Goal: Task Accomplishment & Management: Use online tool/utility

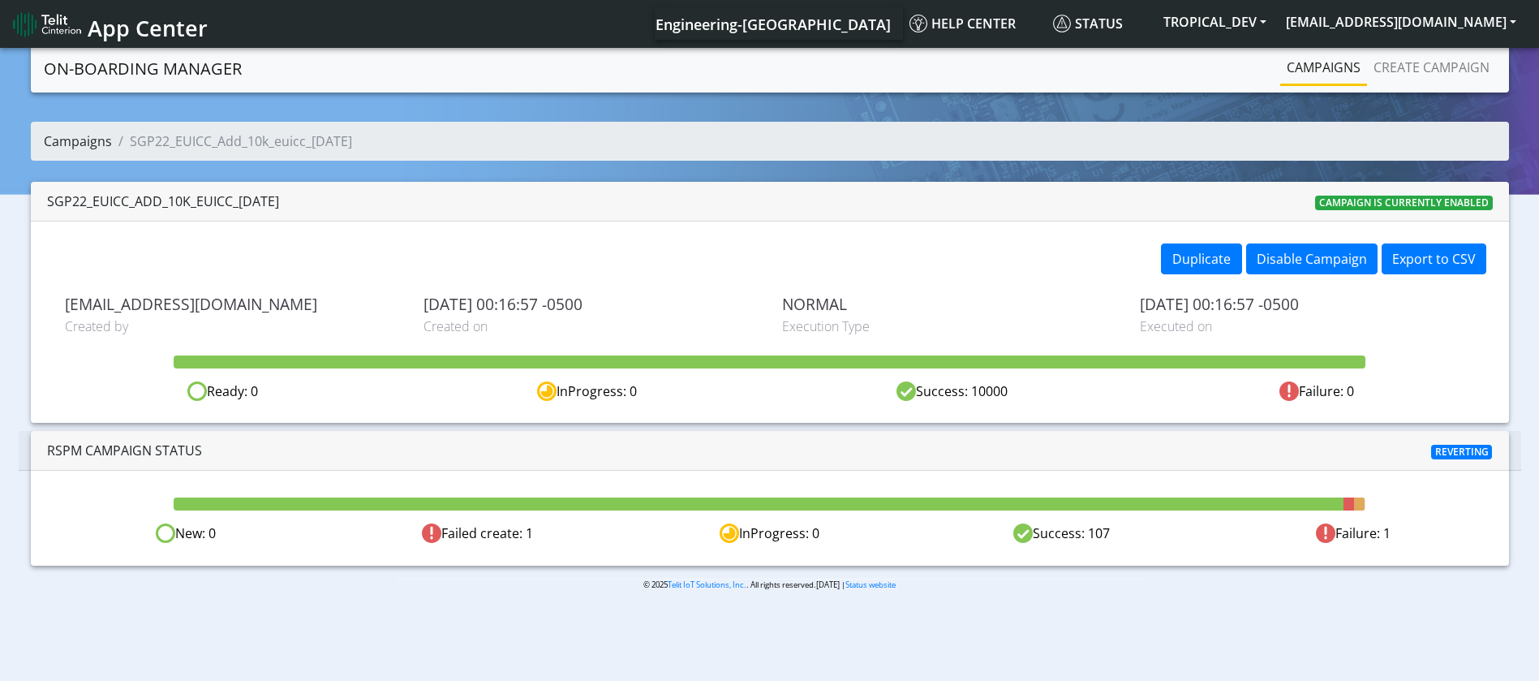
click at [93, 136] on link "Campaigns" at bounding box center [78, 141] width 68 height 18
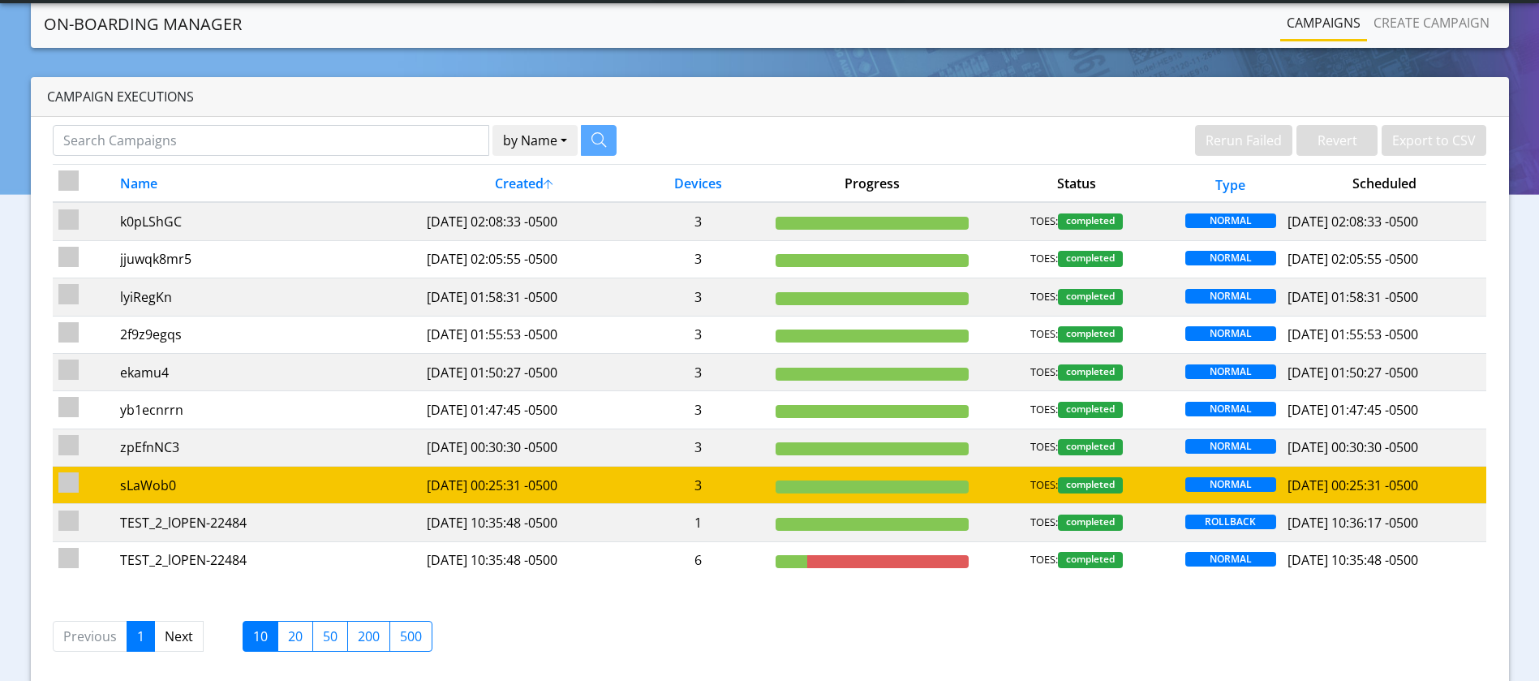
scroll to position [57, 0]
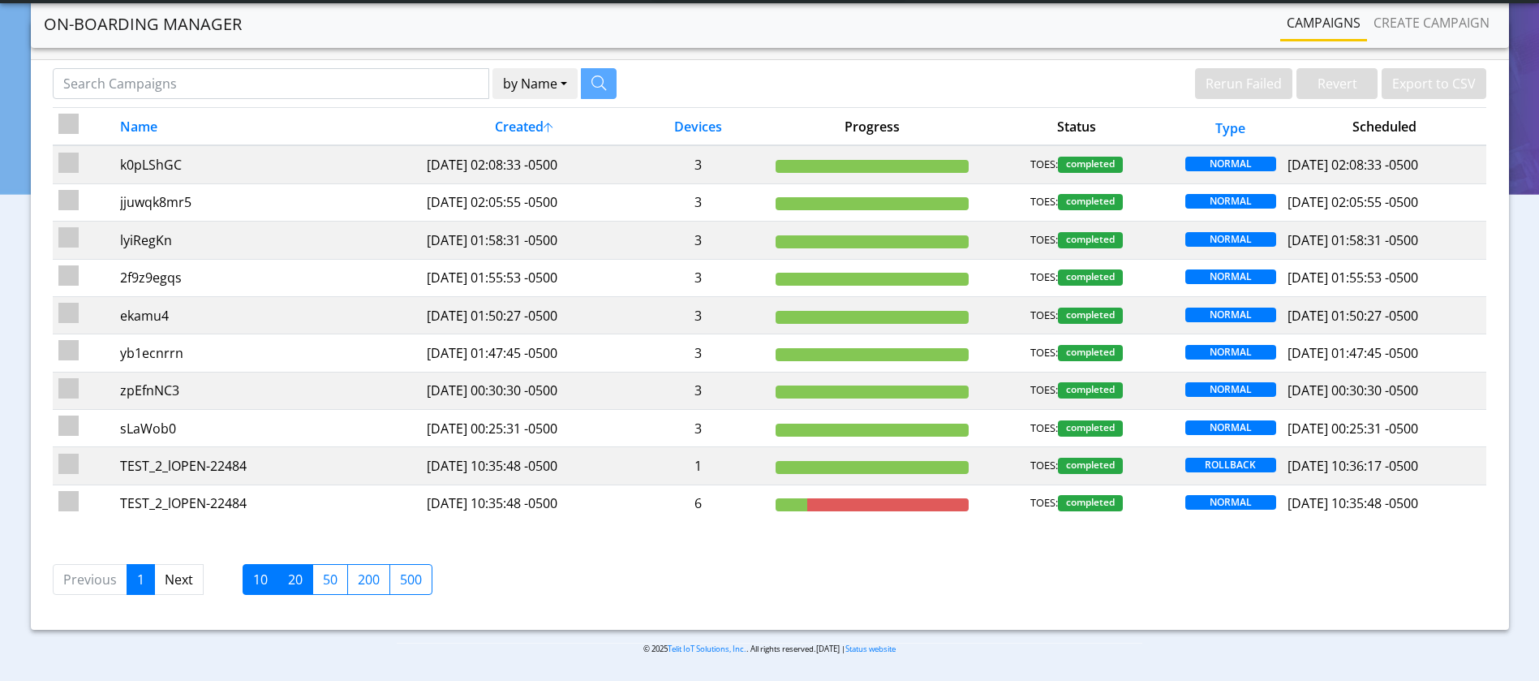
click at [288, 585] on label "20" at bounding box center [296, 579] width 36 height 31
click at [288, 580] on input "20" at bounding box center [293, 575] width 11 height 11
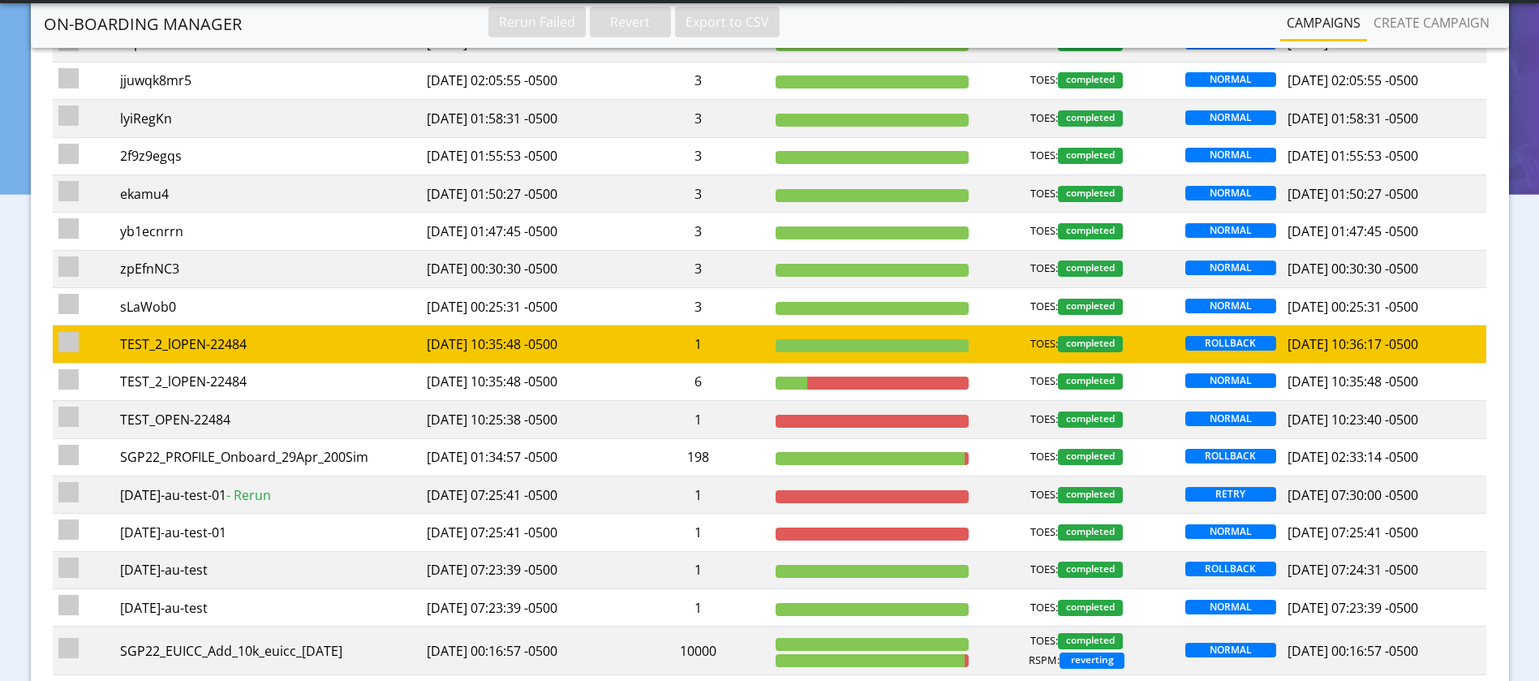
scroll to position [300, 0]
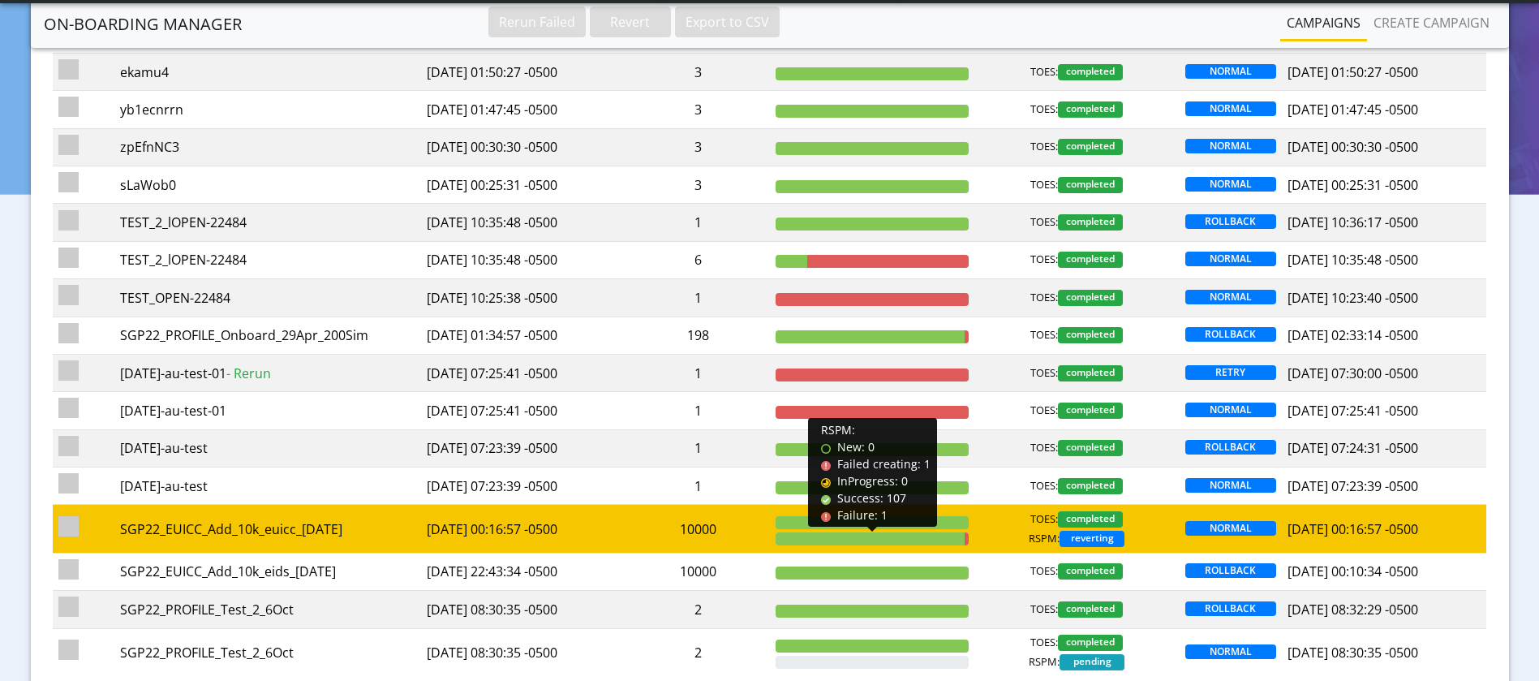
click at [858, 535] on div at bounding box center [871, 538] width 190 height 13
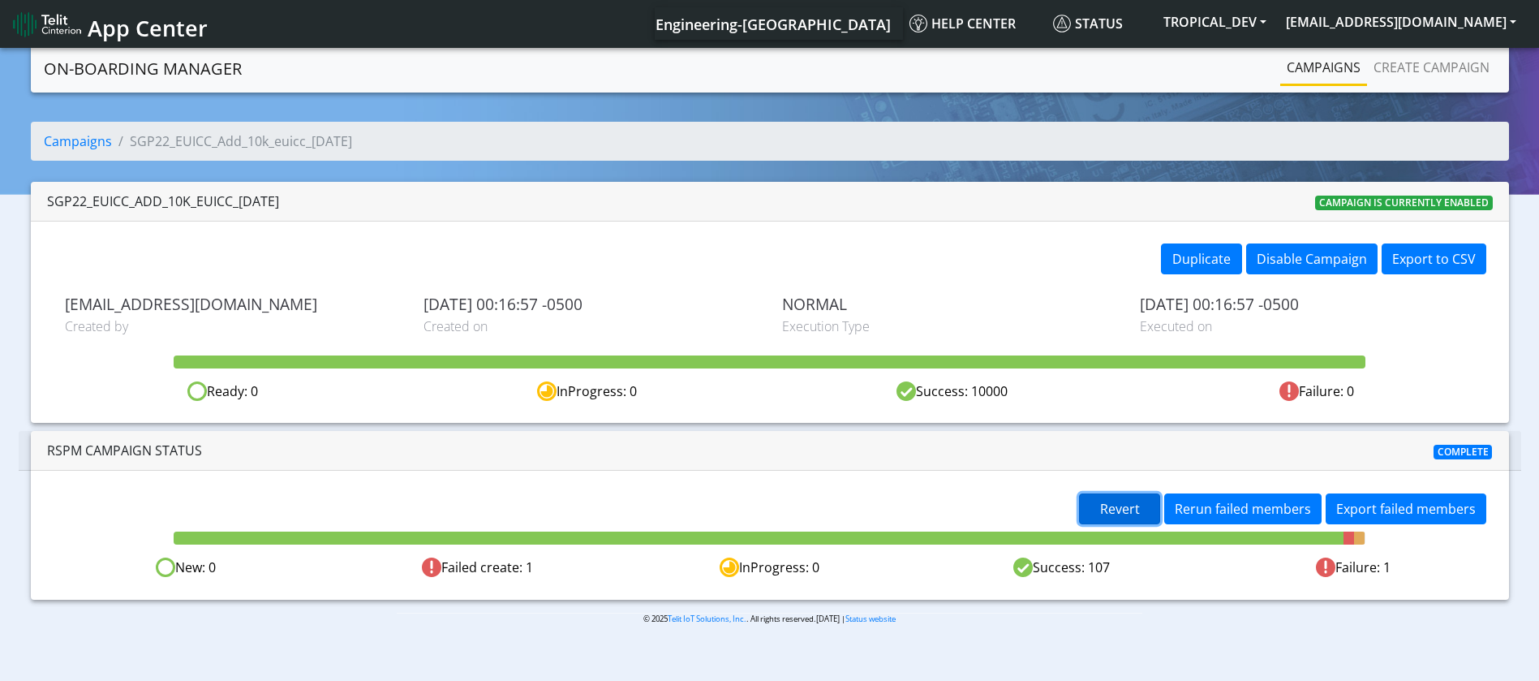
click at [1129, 510] on span "Revert" at bounding box center [1120, 509] width 40 height 18
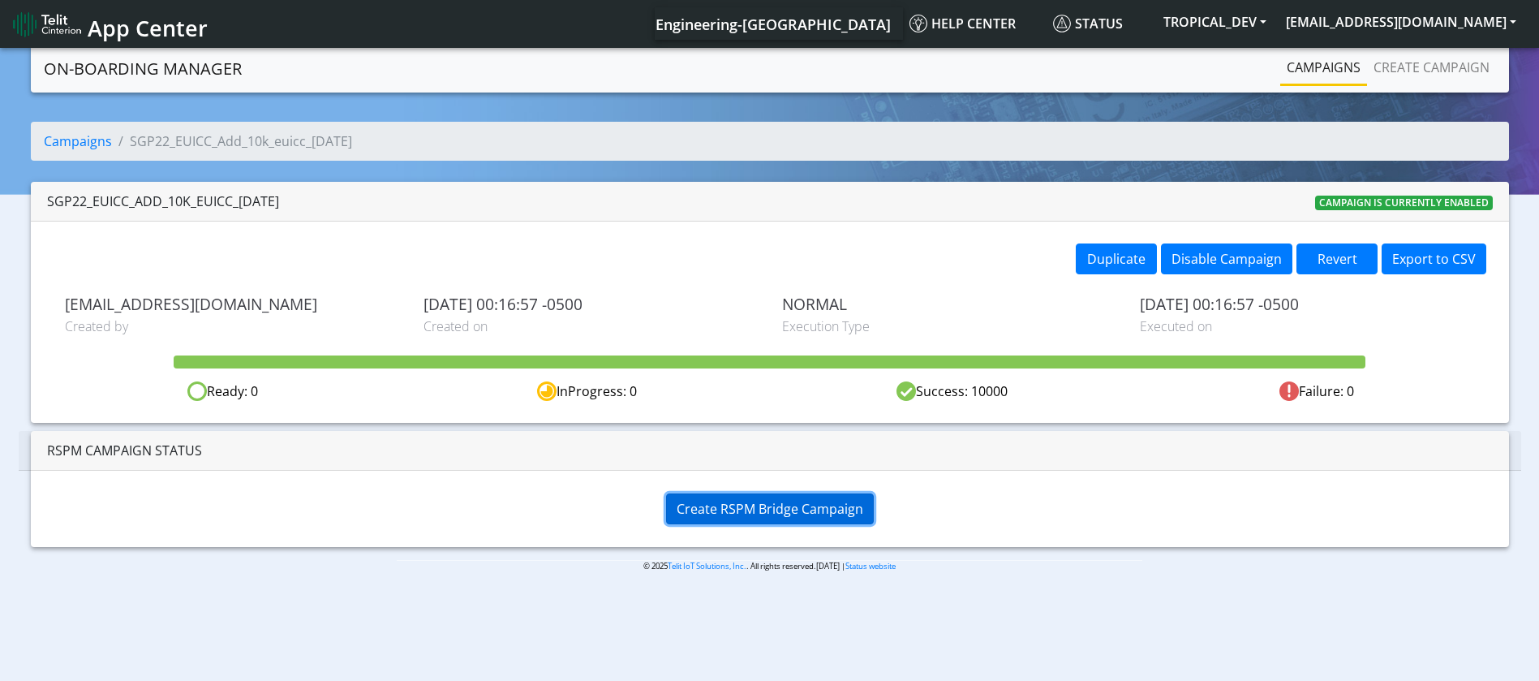
click at [738, 505] on span "Create RSPM Bridge Campaign" at bounding box center [770, 509] width 187 height 18
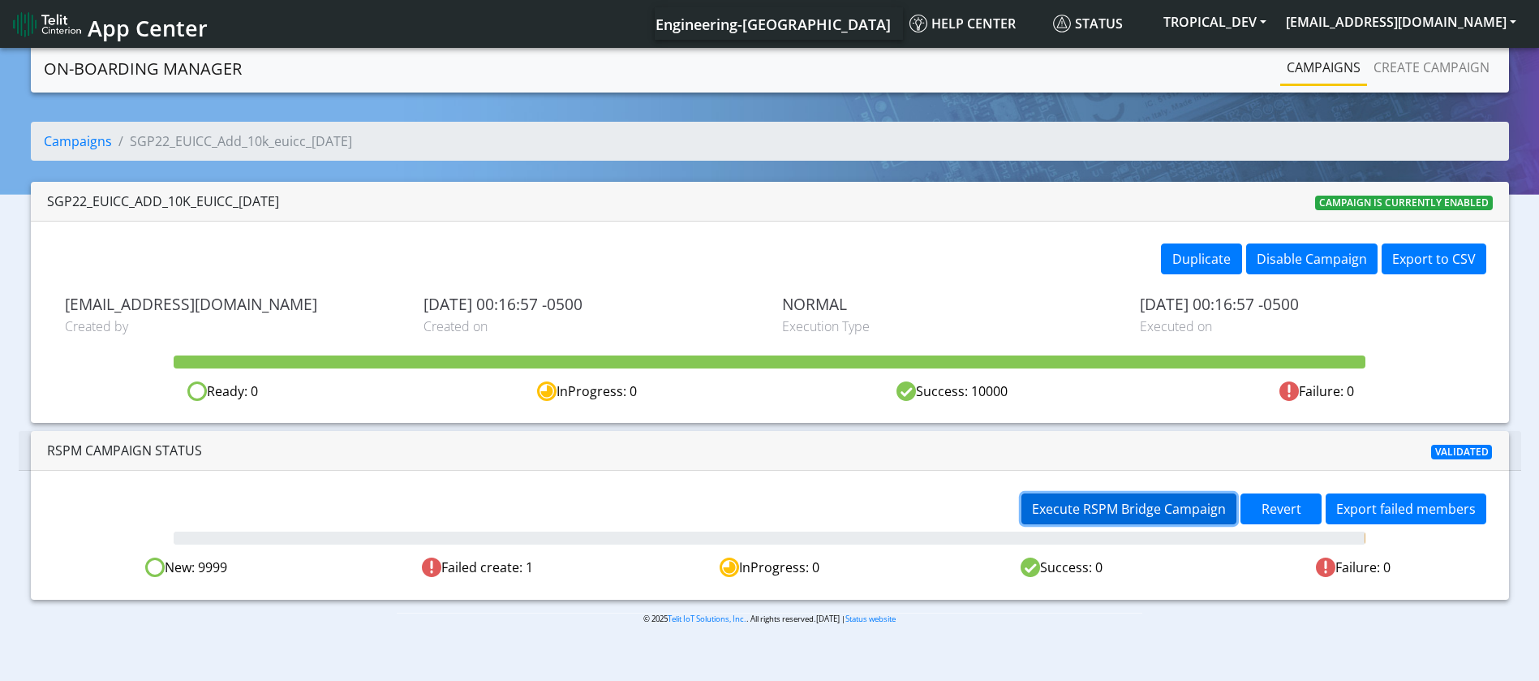
click at [1139, 506] on span "Execute RSPM Bridge Campaign" at bounding box center [1129, 509] width 194 height 18
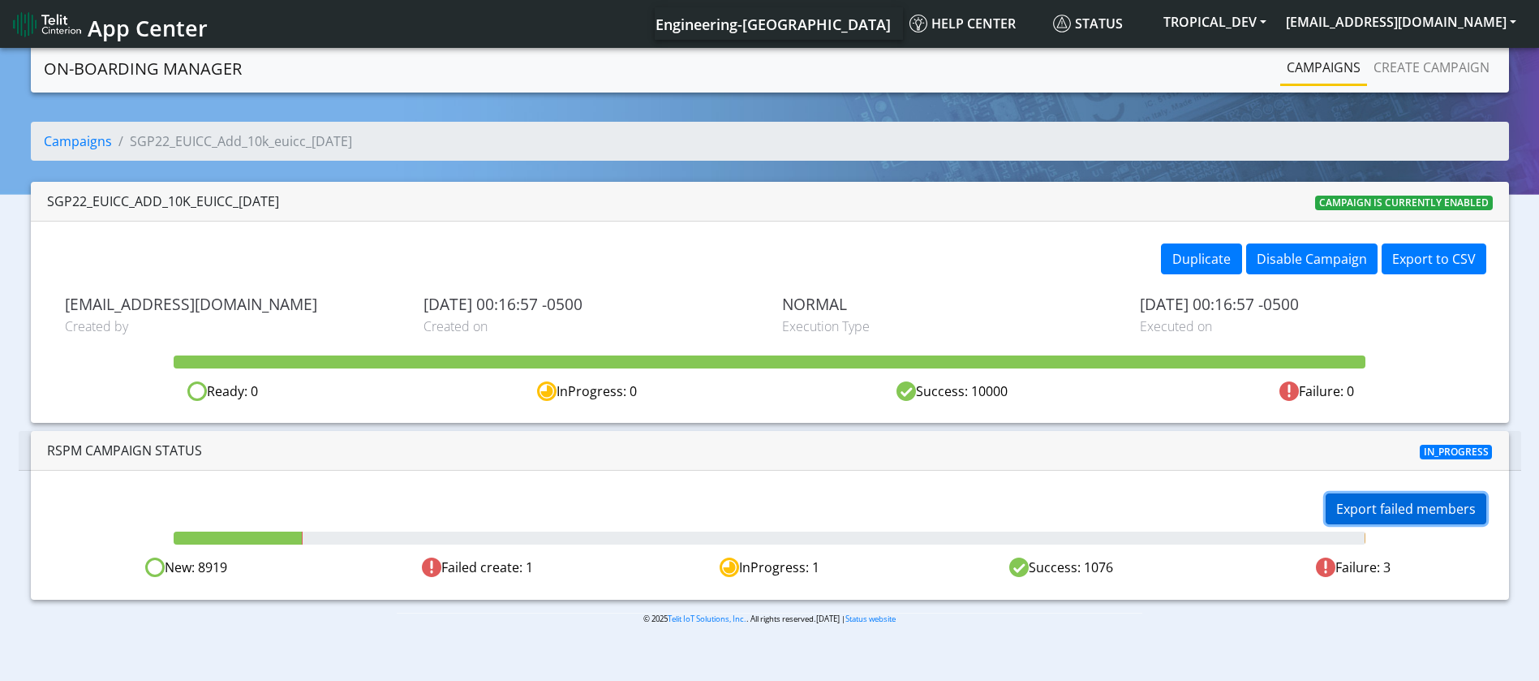
click at [1433, 507] on button "Export failed members" at bounding box center [1406, 508] width 161 height 31
click at [1426, 511] on button "Export failed members" at bounding box center [1406, 508] width 161 height 31
